Goal: Book appointment/travel/reservation

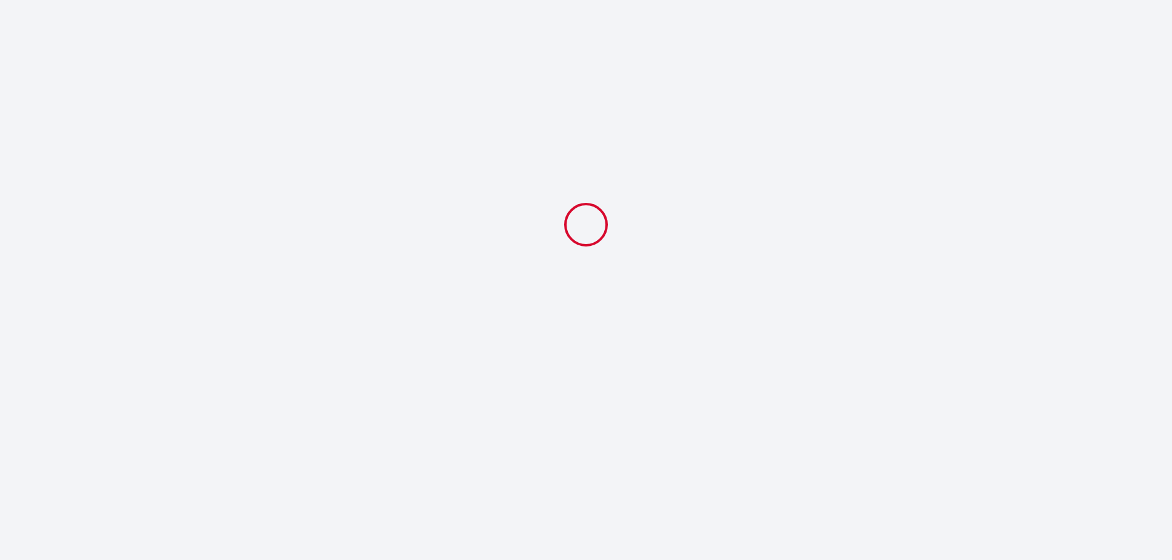
select select
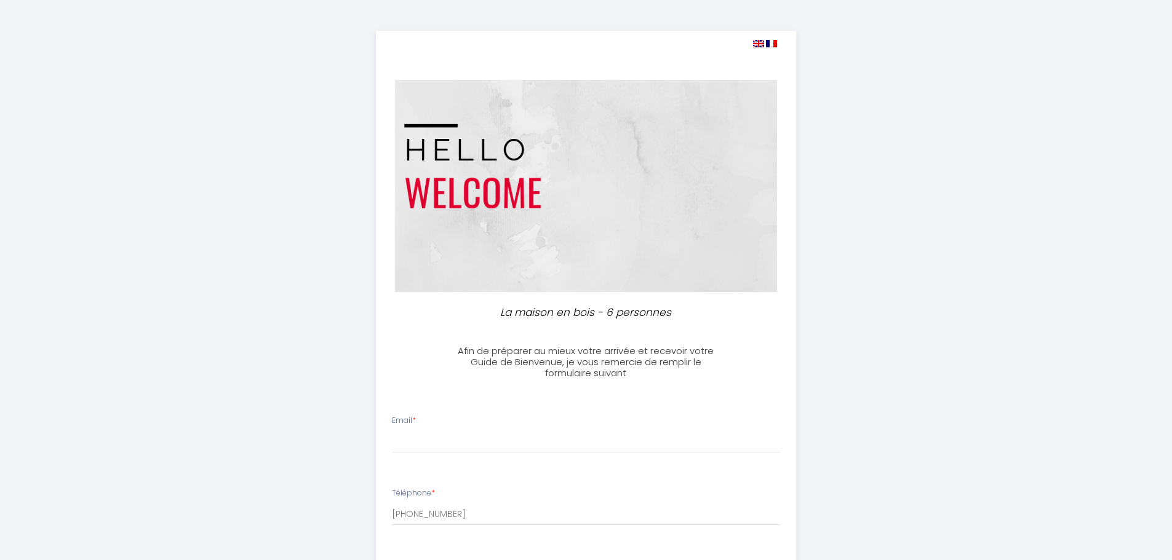
scroll to position [308, 0]
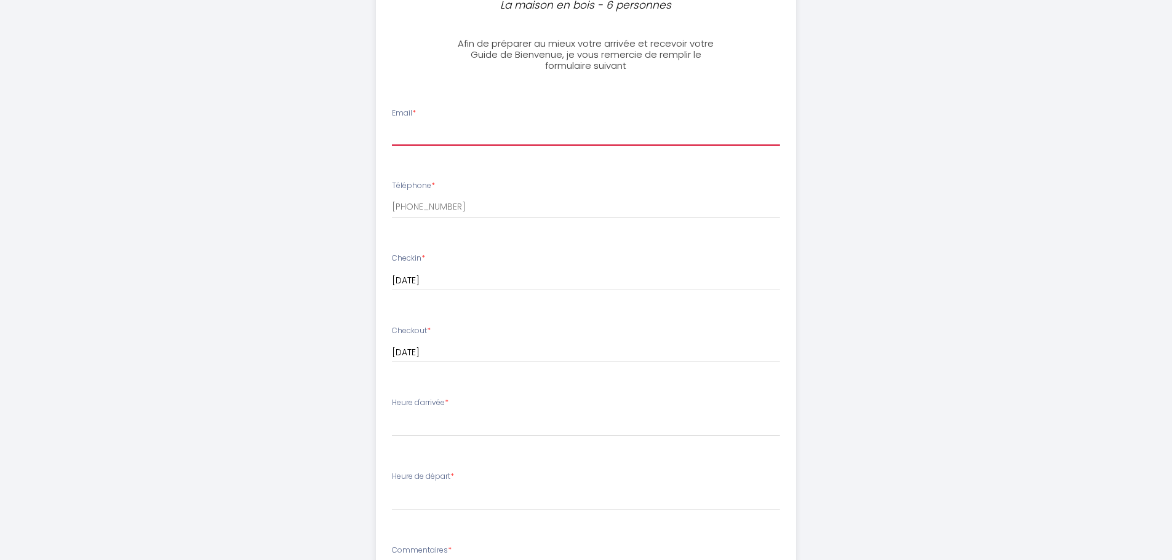
click at [467, 138] on input "Email *" at bounding box center [586, 135] width 388 height 22
type input "[EMAIL_ADDRESS][DOMAIN_NAME]"
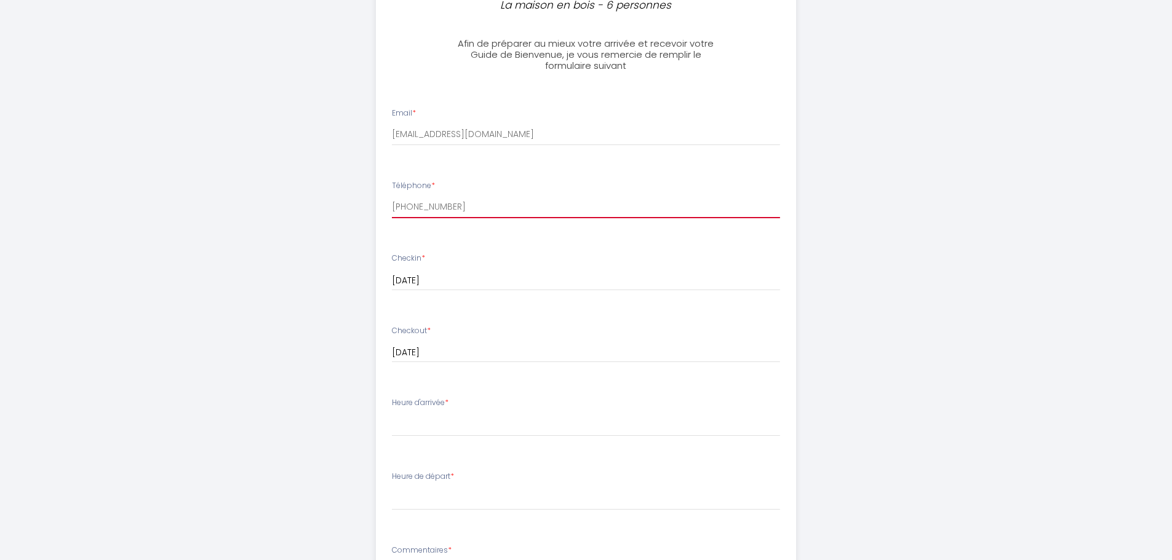
click at [472, 210] on input "[PHONE_NUMBER]" at bounding box center [586, 207] width 388 height 22
drag, startPoint x: 456, startPoint y: 206, endPoint x: 408, endPoint y: 201, distance: 48.3
click at [408, 201] on input "[PHONE_NUMBER]" at bounding box center [586, 207] width 388 height 22
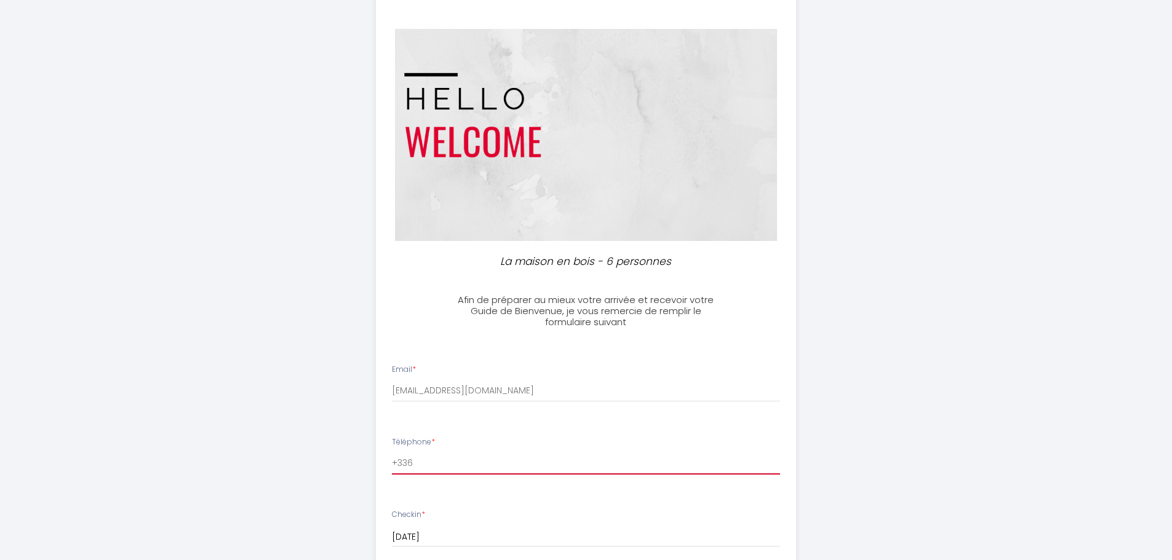
scroll to position [0, 0]
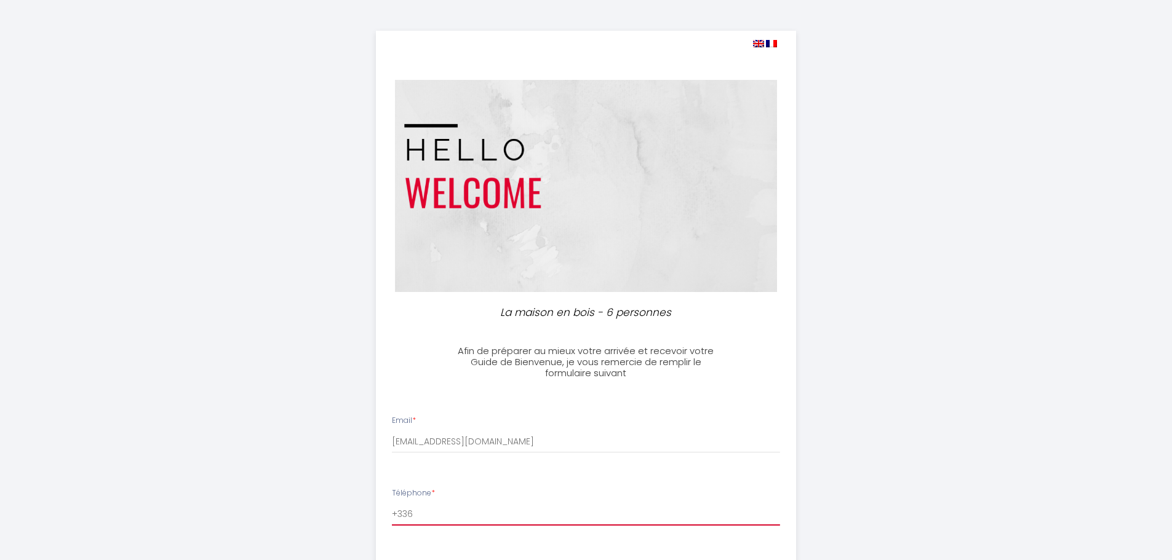
type input "+336"
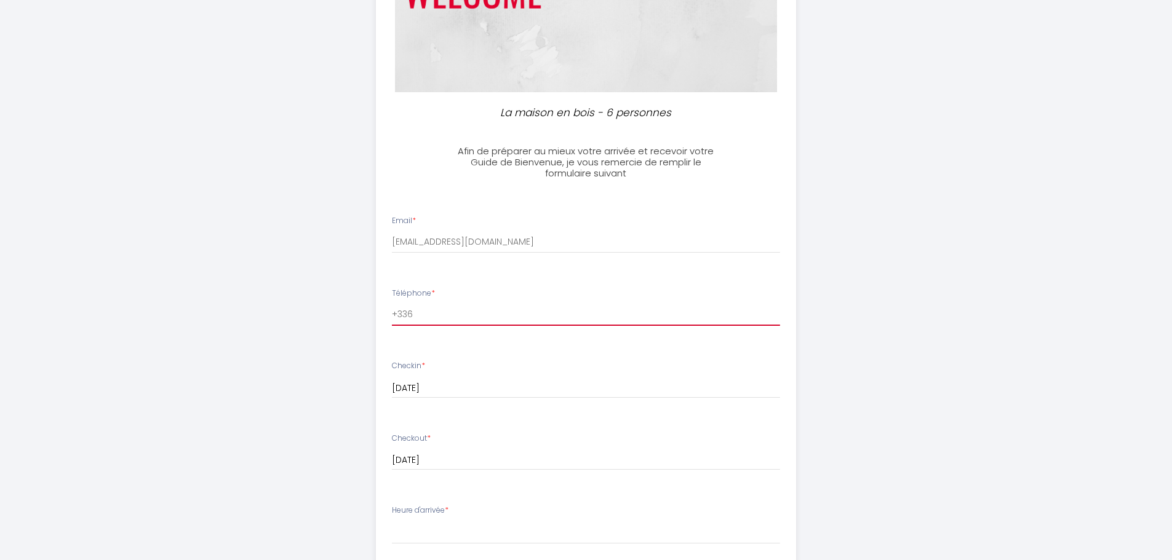
scroll to position [308, 0]
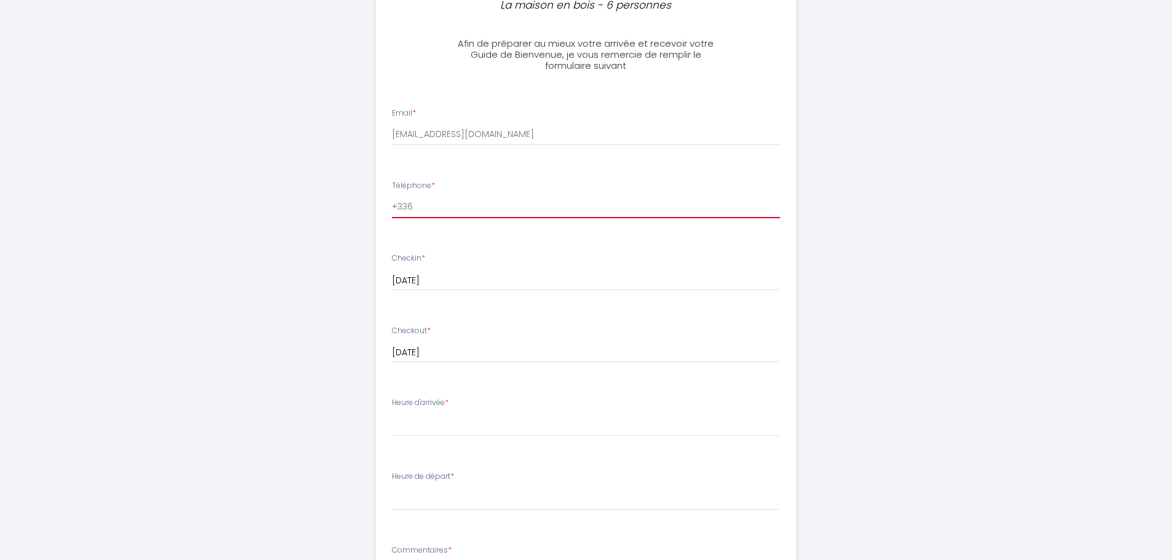
click at [423, 201] on input "+336" at bounding box center [586, 207] width 388 height 22
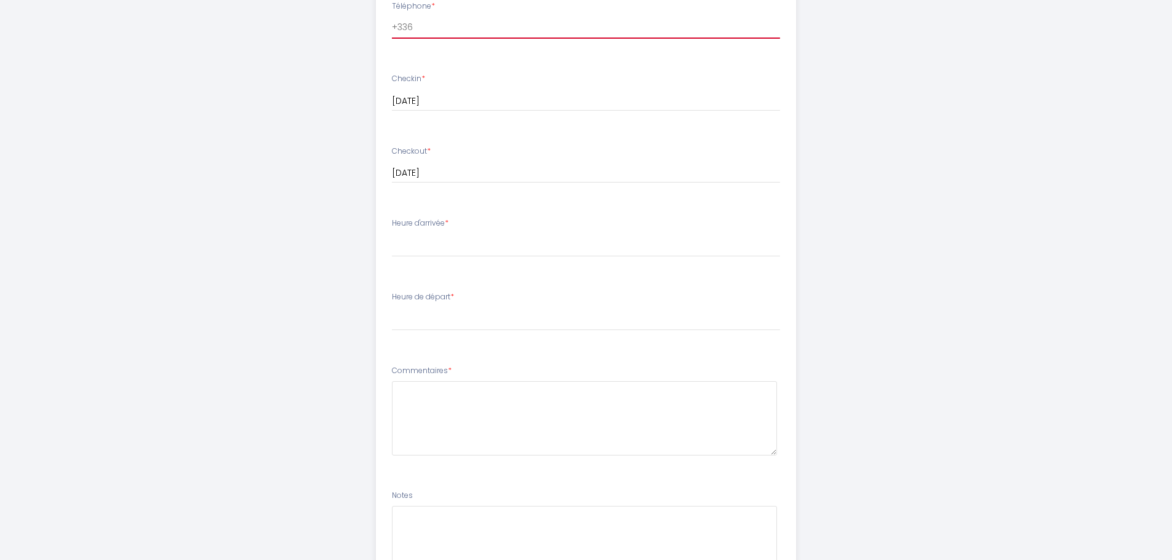
scroll to position [492, 0]
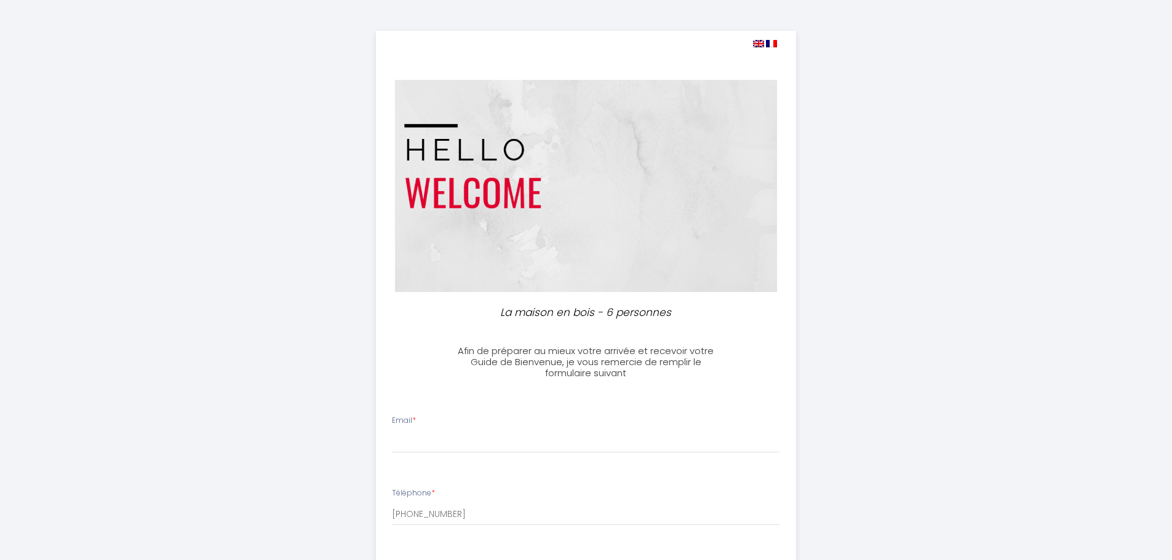
select select
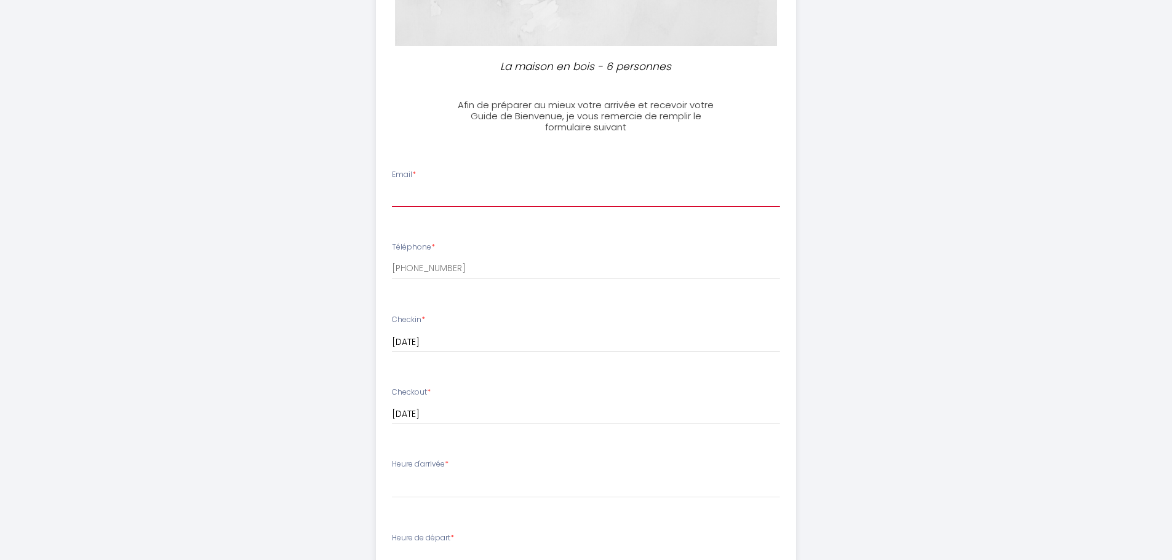
click at [463, 197] on input "Email *" at bounding box center [586, 196] width 388 height 22
type input "[EMAIL_ADDRESS][DOMAIN_NAME]"
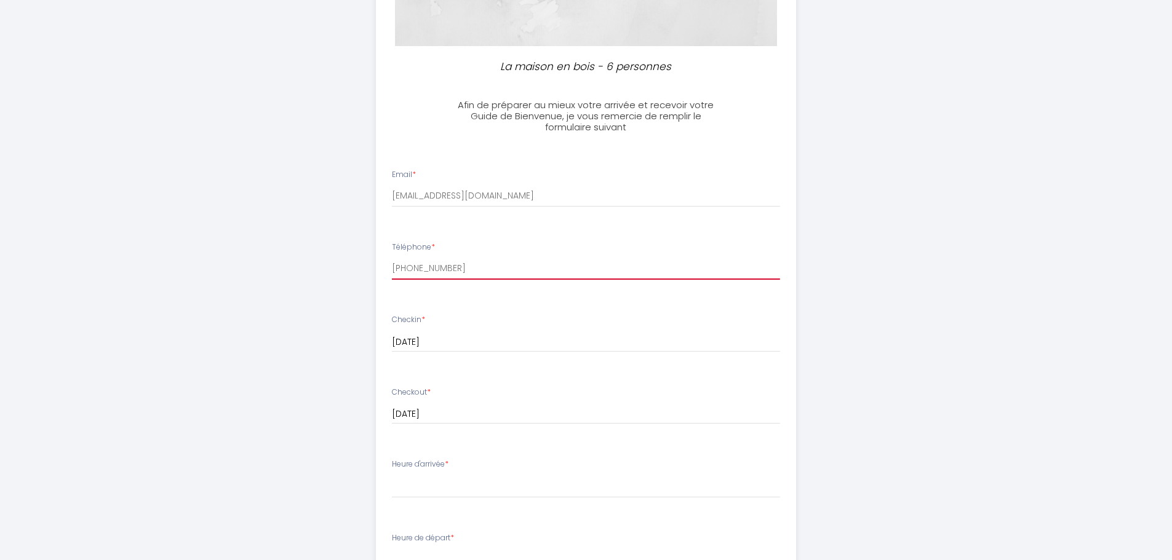
click at [465, 269] on input "[PHONE_NUMBER]" at bounding box center [586, 269] width 388 height 22
click at [476, 267] on input "+336" at bounding box center [586, 269] width 388 height 22
click at [485, 327] on div "Checkin * 15 Mon September 2025 < Sep 2025 > Sun Mon Tue Wed Thu Fri Sat 1 2 3 …" at bounding box center [586, 333] width 388 height 38
click at [421, 269] on input "+336" at bounding box center [586, 269] width 388 height 22
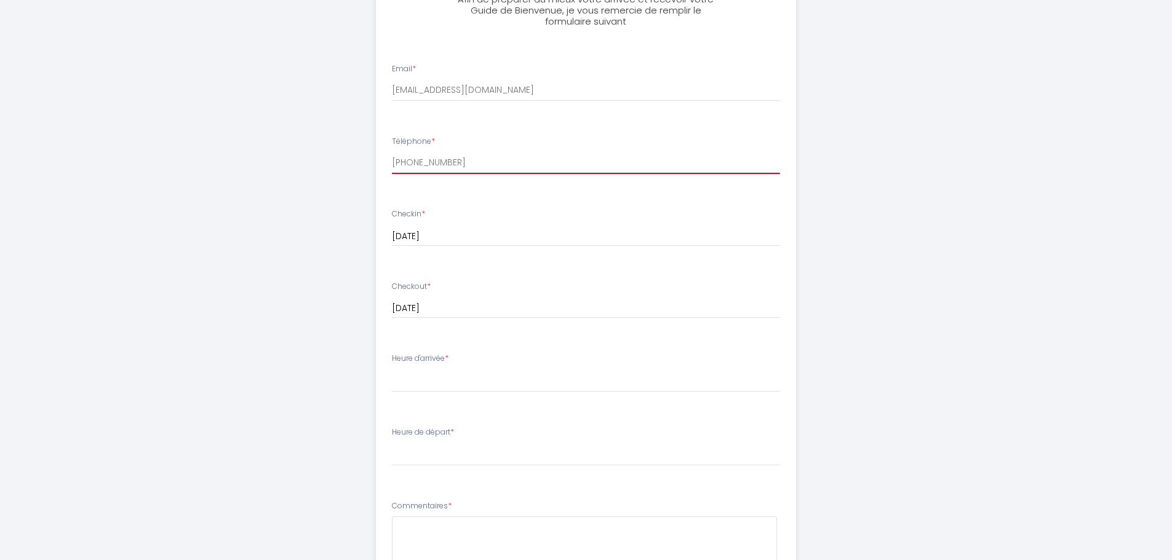
scroll to position [431, 0]
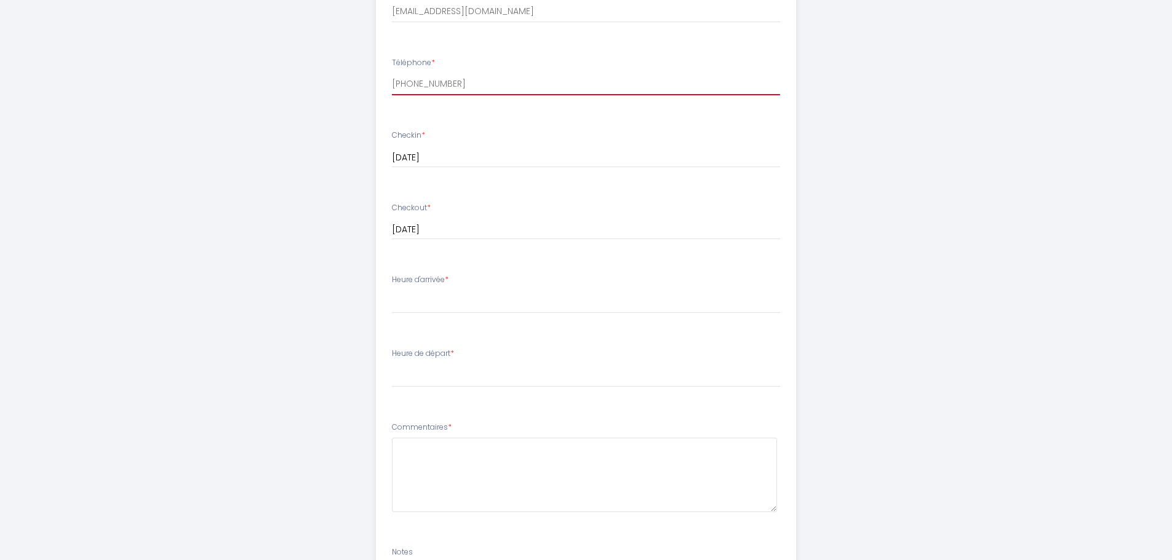
type input "+33680516331"
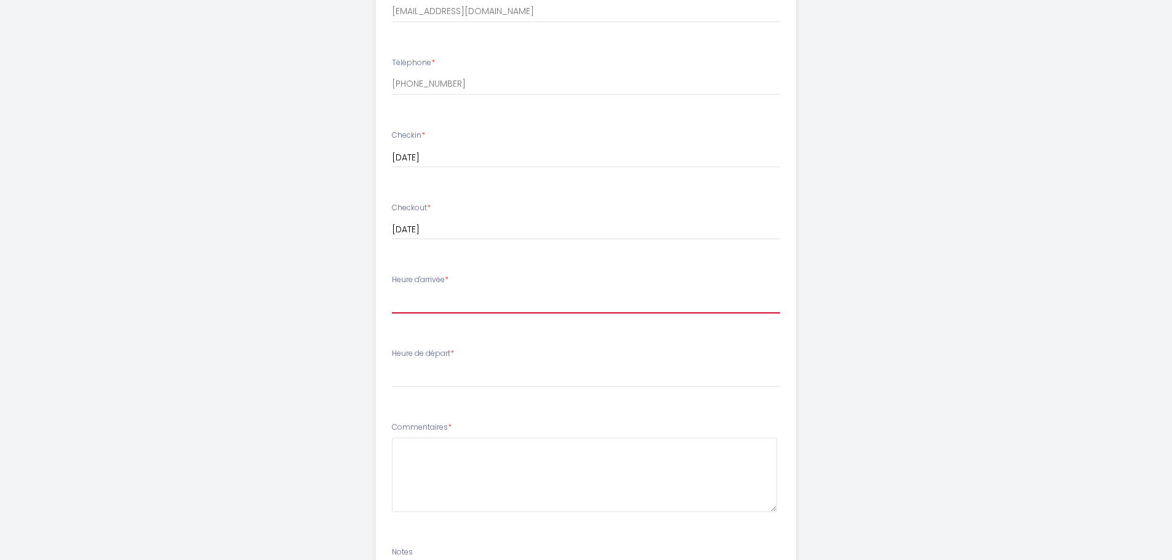
click at [457, 304] on select "17:00 17:30 18:00 18:30 19:00 19:30 20:00 20:30 21:00 21:30 22:00 22:30 23:00 2…" at bounding box center [586, 301] width 388 height 23
click at [453, 295] on select "17:00 17:30 18:00 18:30 19:00 19:30 20:00 20:30 21:00 21:30 22:00 22:30 23:00 2…" at bounding box center [586, 301] width 388 height 23
click at [451, 301] on select "17:00 17:30 18:00 18:30 19:00 19:30 20:00 20:30 21:00 21:30 22:00 22:30 23:00 2…" at bounding box center [586, 301] width 388 height 23
click at [451, 303] on select "17:00 17:30 18:00 18:30 19:00 19:30 20:00 20:30 21:00 21:30 22:00 22:30 23:00 2…" at bounding box center [586, 301] width 388 height 23
click at [437, 453] on textarea at bounding box center [584, 475] width 385 height 74
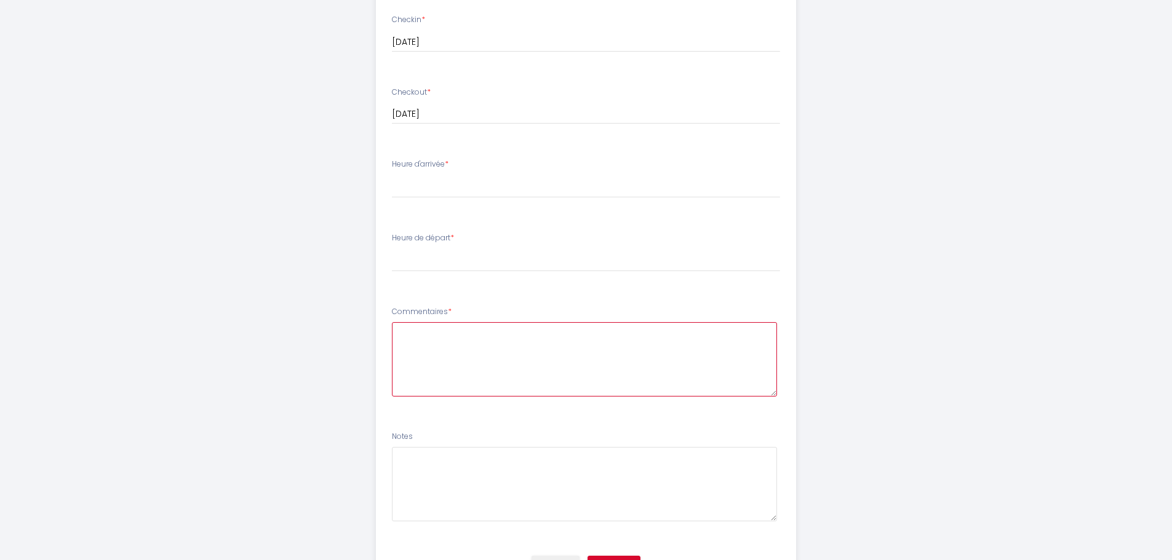
scroll to position [554, 0]
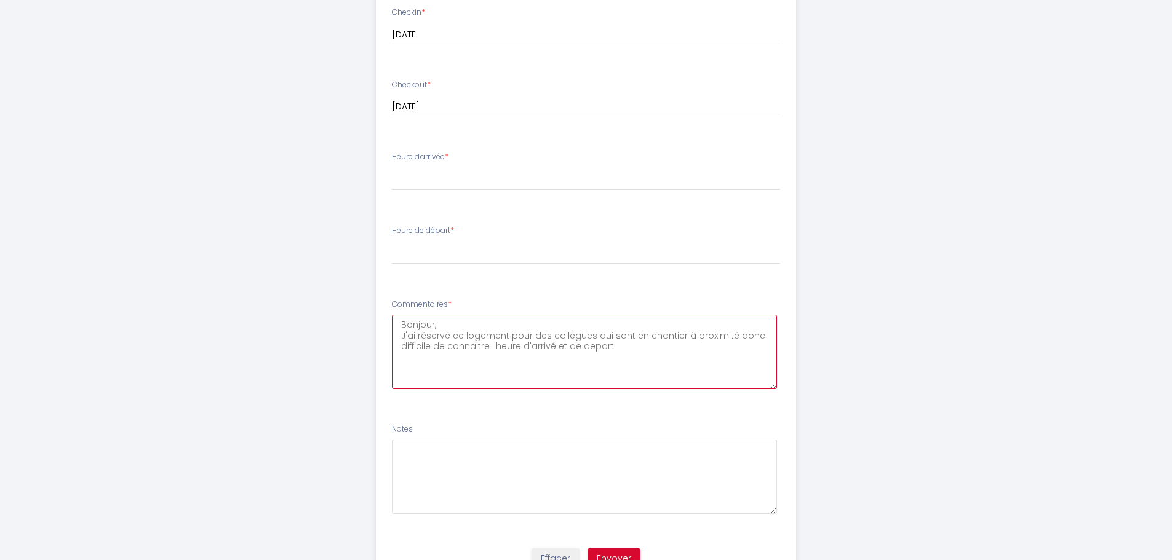
click at [588, 346] on textarea "Bonjour, J'ai réservé ce logement pour des collègues qui sont en chantier à pro…" at bounding box center [584, 352] width 385 height 74
click at [627, 347] on textarea "Bonjour, J'ai réservé ce logement pour des collègues qui sont en chantier à pro…" at bounding box center [584, 352] width 385 height 74
click at [407, 357] on textarea "Bonjour, J'ai réservé ce logement pour des collègues qui sont en chantier à pro…" at bounding box center [584, 352] width 385 height 74
click at [624, 351] on textarea "Bonjour, J'ai réservé ce logement pour des collègues qui sont en chantier à pro…" at bounding box center [584, 352] width 385 height 74
click at [537, 358] on textarea "Bonjour, J'ai réservé ce logement pour des collègues qui sont en chantier à pro…" at bounding box center [584, 352] width 385 height 74
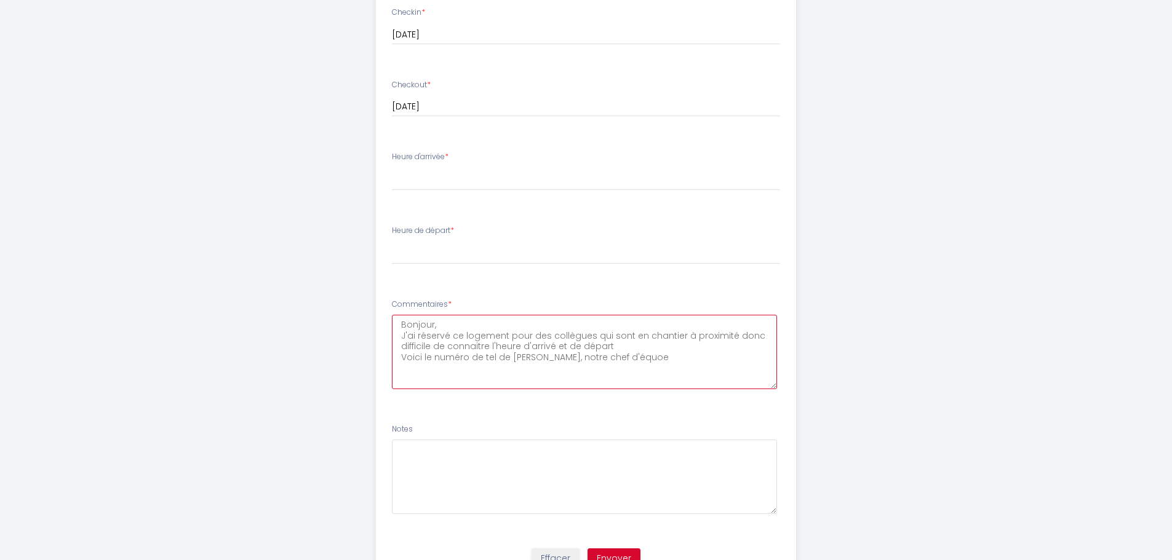
click at [607, 358] on textarea "Bonjour, J'ai réservé ce logement pour des collègues qui sont en chantier à pro…" at bounding box center [584, 352] width 385 height 74
click at [615, 359] on textarea "Bonjour, J'ai réservé ce logement pour des collègues qui sont en chantier à pro…" at bounding box center [584, 352] width 385 height 74
click at [630, 360] on textarea "Bonjour, J'ai réservé ce logement pour des collègues qui sont en chantier à pro…" at bounding box center [584, 352] width 385 height 74
click at [635, 358] on textarea "Bonjour, J'ai réservé ce logement pour des collègues qui sont en chantier à pro…" at bounding box center [584, 352] width 385 height 74
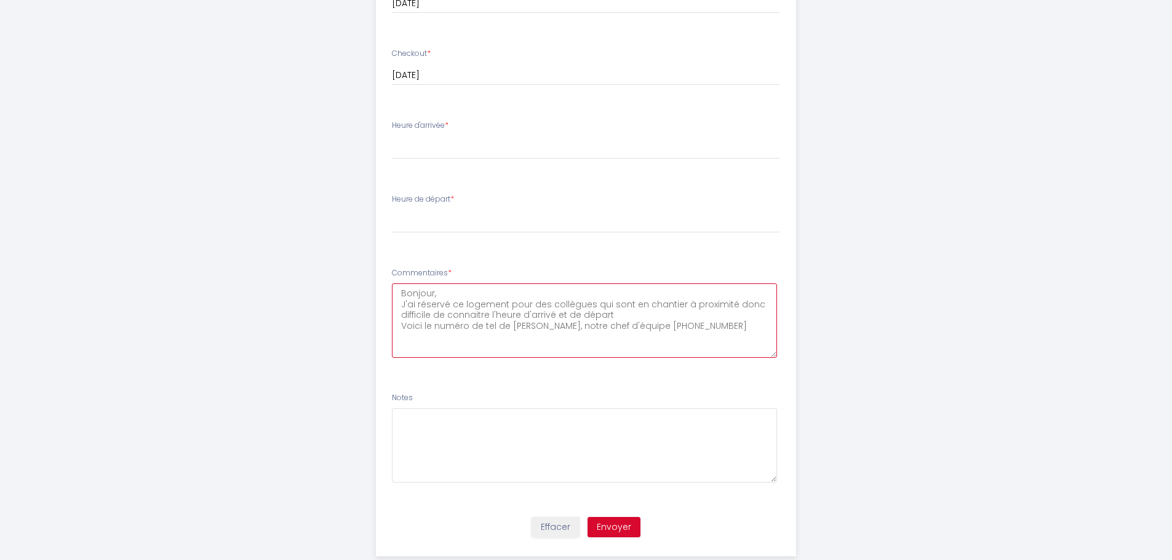
scroll to position [612, 0]
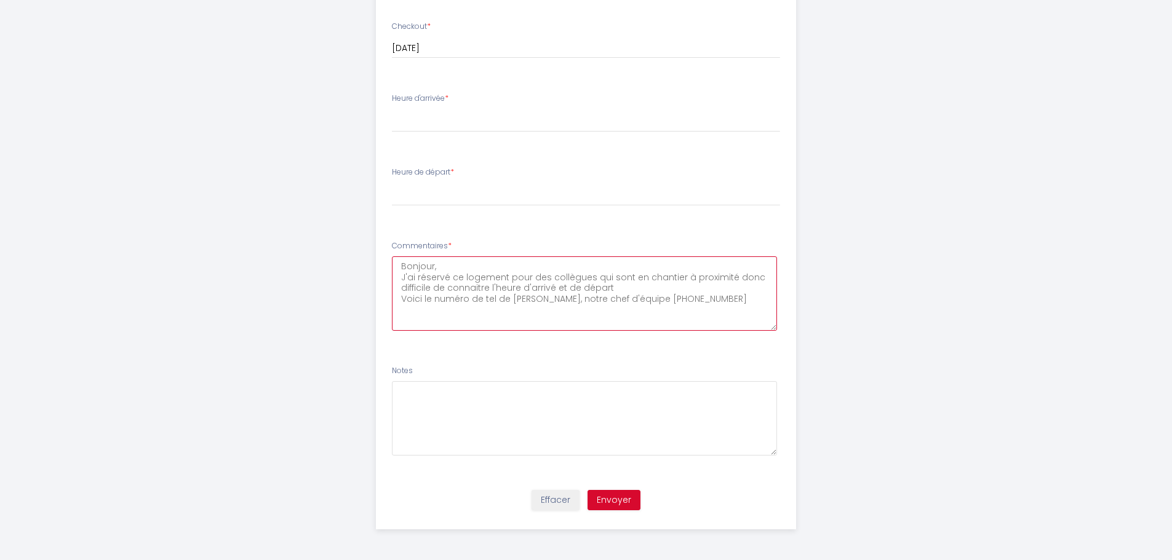
type textarea "Bonjour, J'ai réservé ce logement pour des collègues qui sont en chantier à pro…"
click at [459, 122] on select "17:00 17:30 18:00 18:30 19:00 19:30 20:00 20:30 21:00 21:30 22:00 22:30 23:00 2…" at bounding box center [586, 120] width 388 height 23
select select "20:00"
click at [392, 109] on select "17:00 17:30 18:00 18:30 19:00 19:30 20:00 20:30 21:00 21:30 22:00 22:30 23:00 2…" at bounding box center [586, 120] width 388 height 23
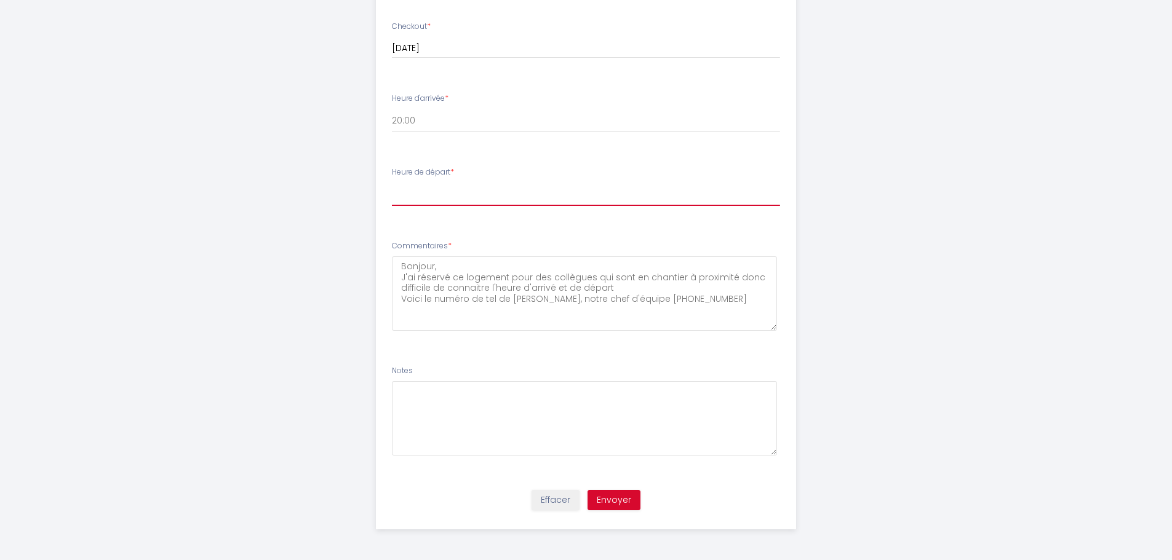
click at [429, 200] on select "00:00 00:30 01:00 01:30 02:00 02:30 03:00 03:30 04:00 04:30 05:00 05:30 06:00 0…" at bounding box center [586, 194] width 388 height 23
select select "07:30"
click at [392, 183] on select "00:00 00:30 01:00 01:30 02:00 02:30 03:00 03:30 04:00 04:30 05:00 05:30 06:00 0…" at bounding box center [586, 194] width 388 height 23
click at [617, 498] on button "Envoyer" at bounding box center [613, 500] width 53 height 21
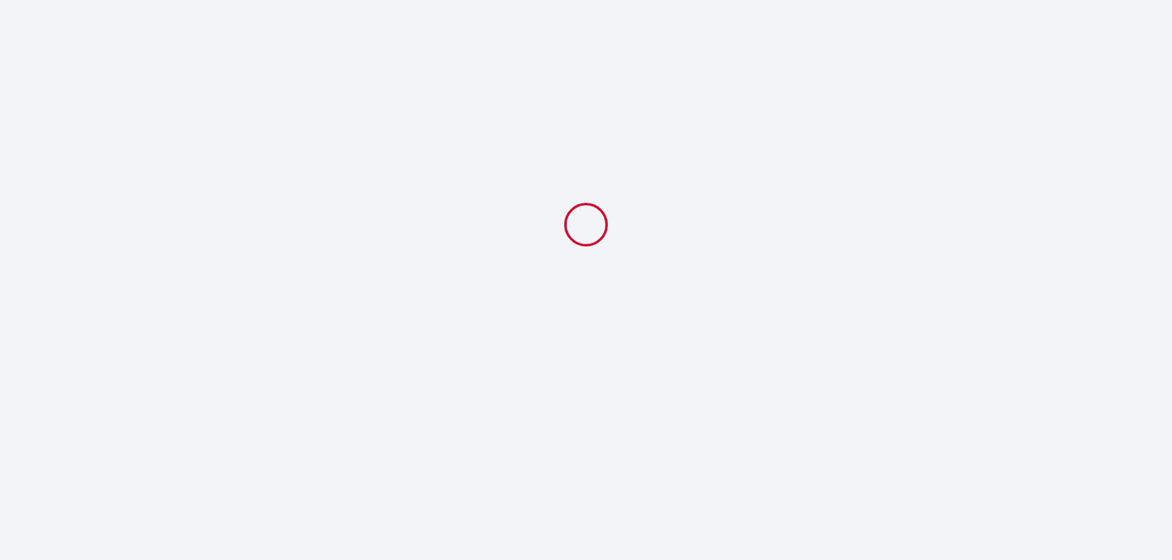
scroll to position [0, 0]
select select "20:00"
select select "07:30"
